Goal: Check status: Check status

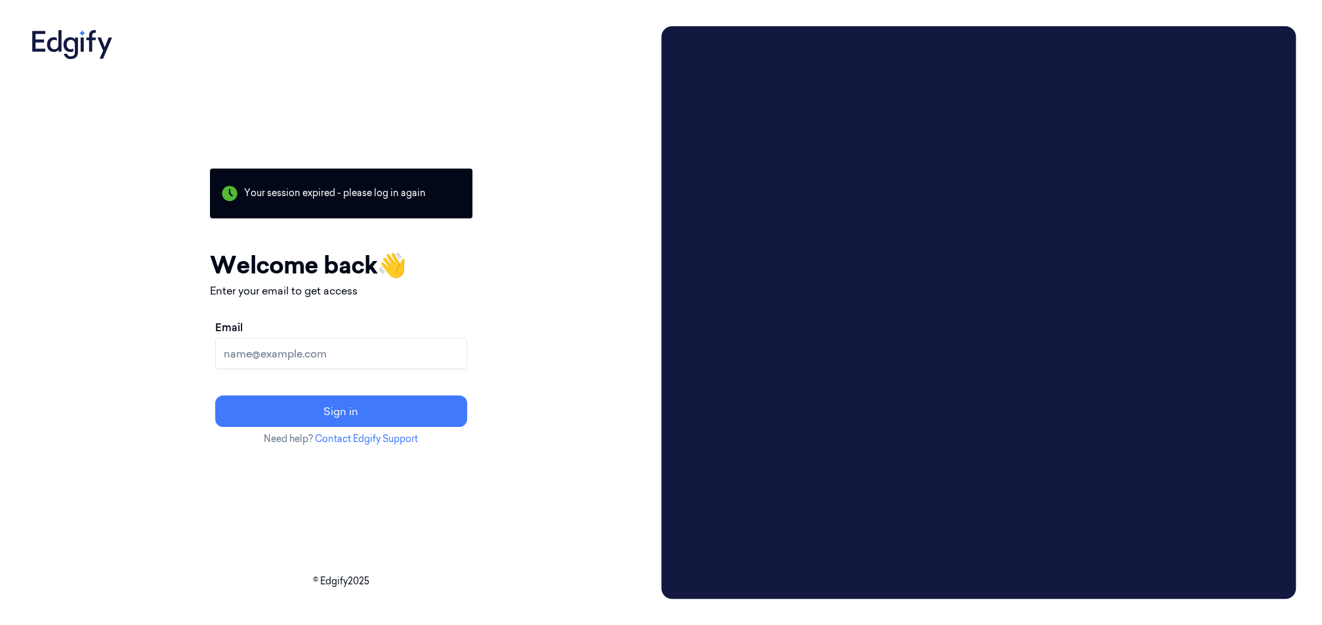
click at [431, 360] on input "Email" at bounding box center [341, 353] width 252 height 31
type input "johnson.amber.e@heb.com"
click at [215, 396] on button "Sign in" at bounding box center [341, 411] width 252 height 31
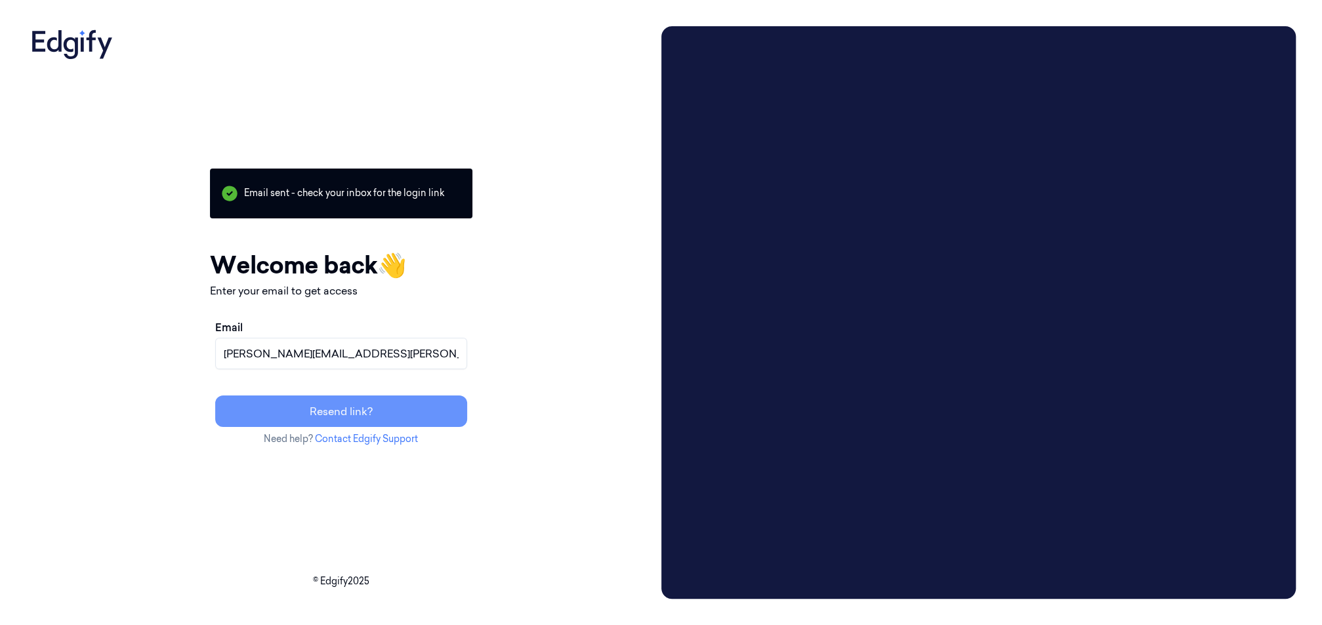
click at [398, 415] on button "Resend link?" at bounding box center [341, 411] width 252 height 31
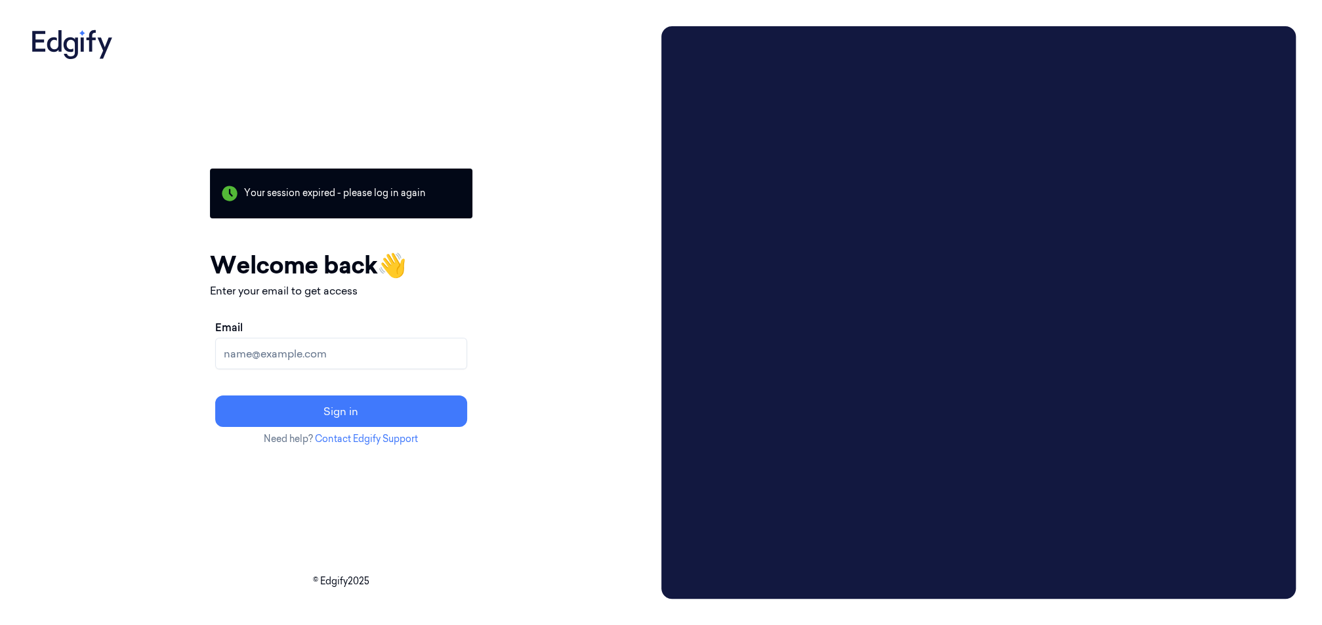
click at [409, 360] on input "Email" at bounding box center [341, 353] width 252 height 31
type input "johnson.amber.e@heb.com"
click at [215, 396] on button "Sign in" at bounding box center [341, 411] width 252 height 31
click at [47, 50] on icon at bounding box center [72, 42] width 92 height 33
click at [85, 35] on icon at bounding box center [72, 42] width 92 height 33
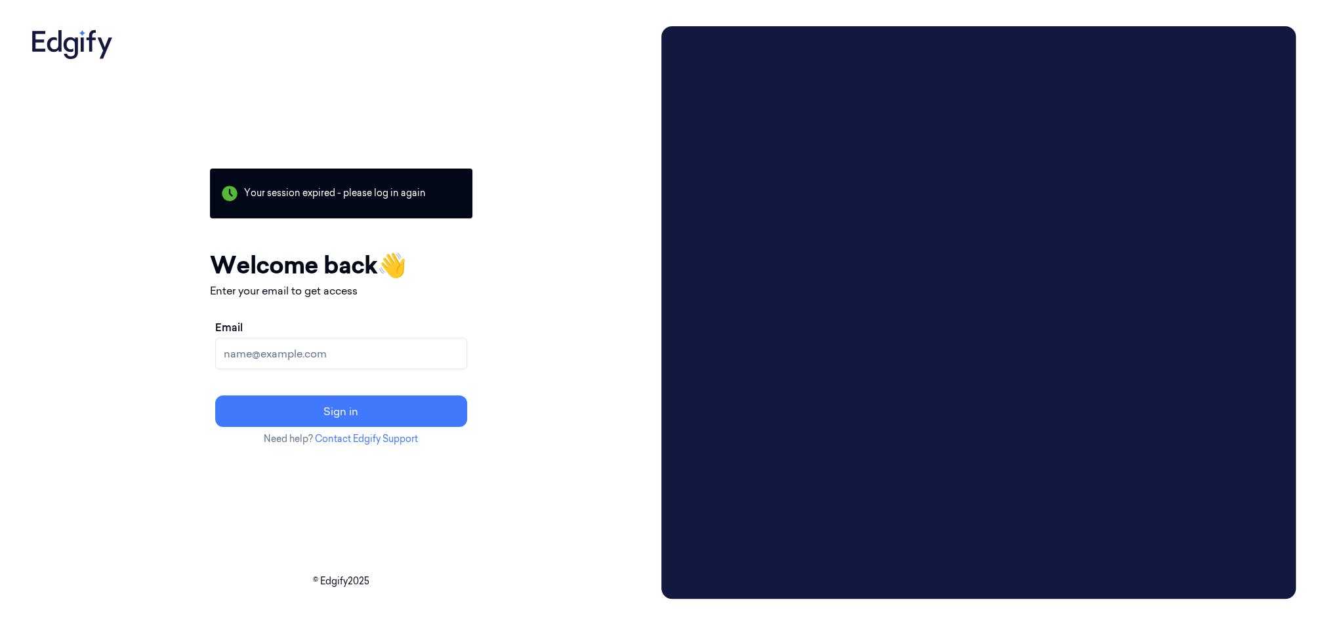
click at [411, 354] on input "Email" at bounding box center [341, 353] width 252 height 31
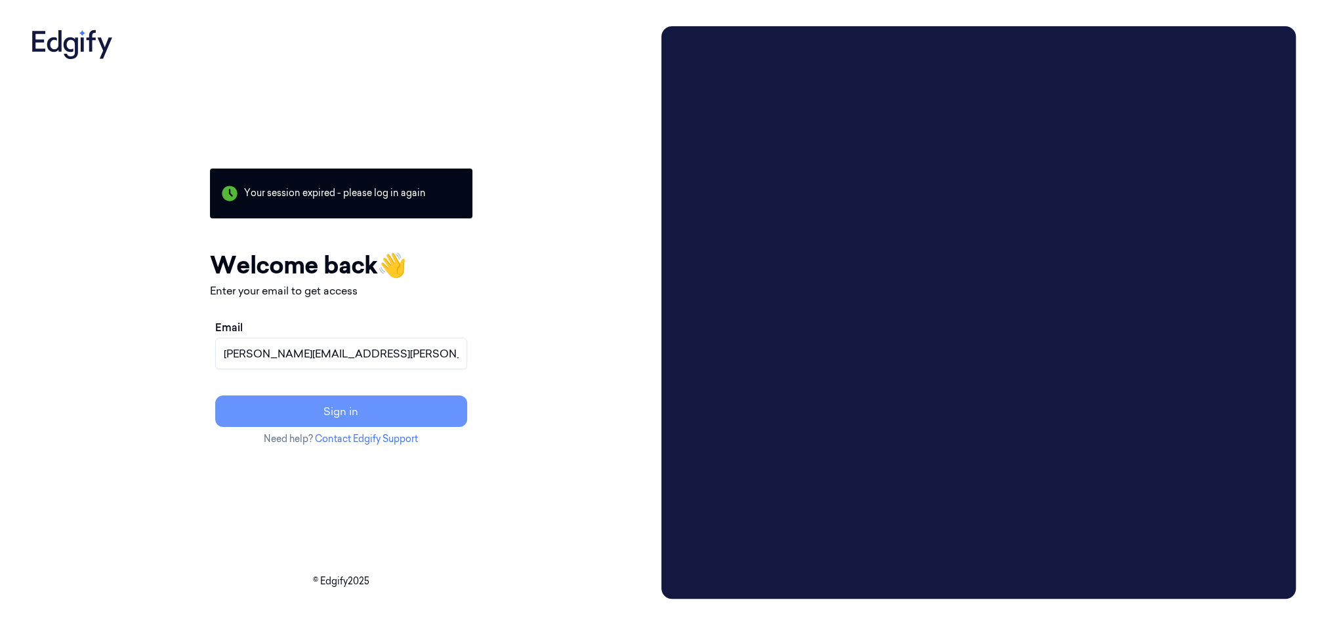
type input "[PERSON_NAME][EMAIL_ADDRESS][PERSON_NAME][DOMAIN_NAME]"
click at [426, 409] on button "Sign in" at bounding box center [341, 411] width 252 height 31
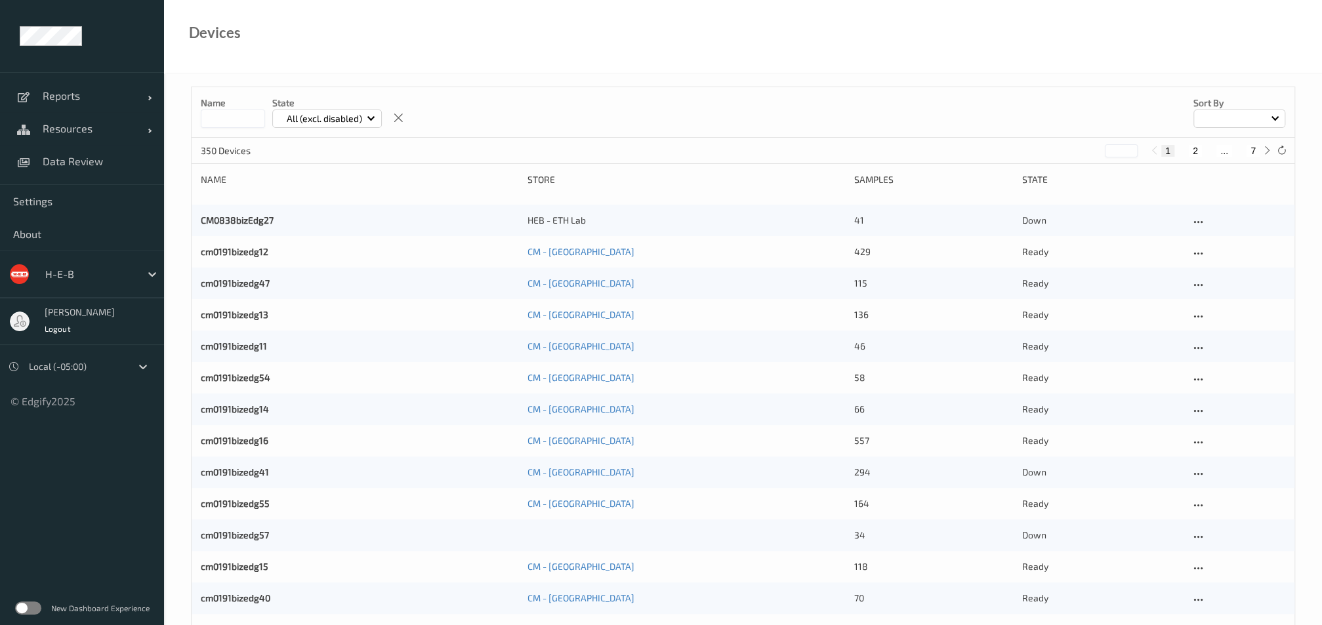
click at [234, 113] on input at bounding box center [233, 119] width 64 height 18
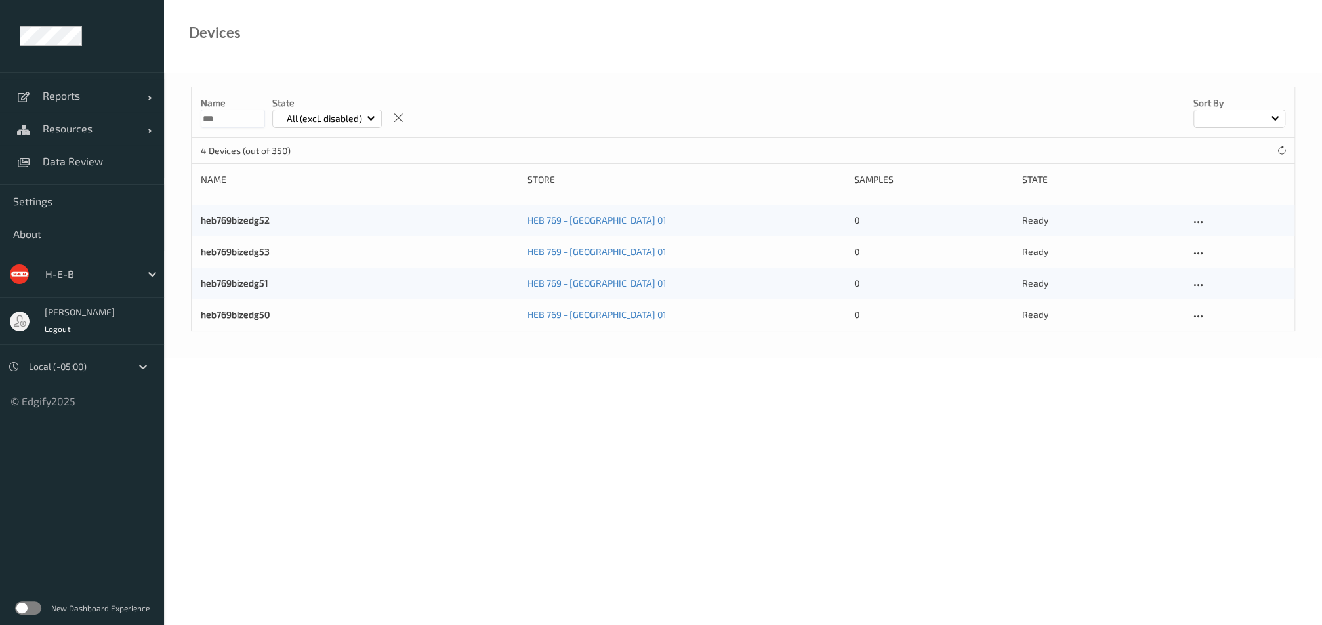
type input "***"
click at [239, 219] on link "heb769bizedg52" at bounding box center [235, 220] width 69 height 11
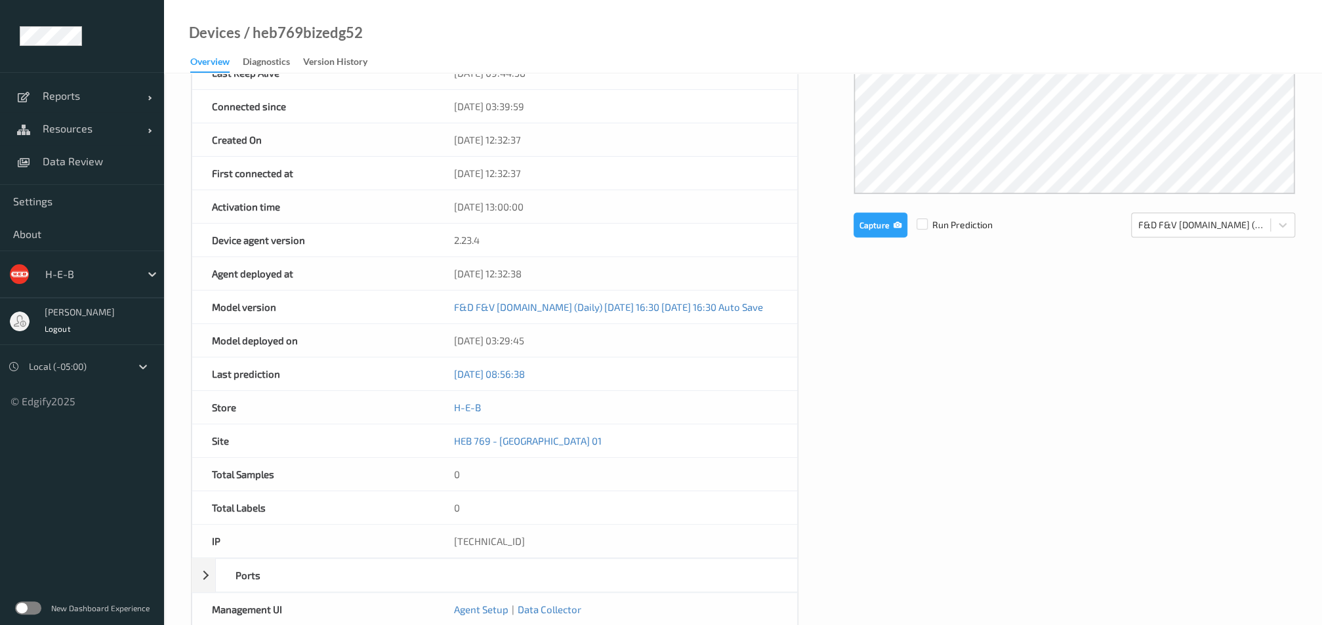
scroll to position [440, 0]
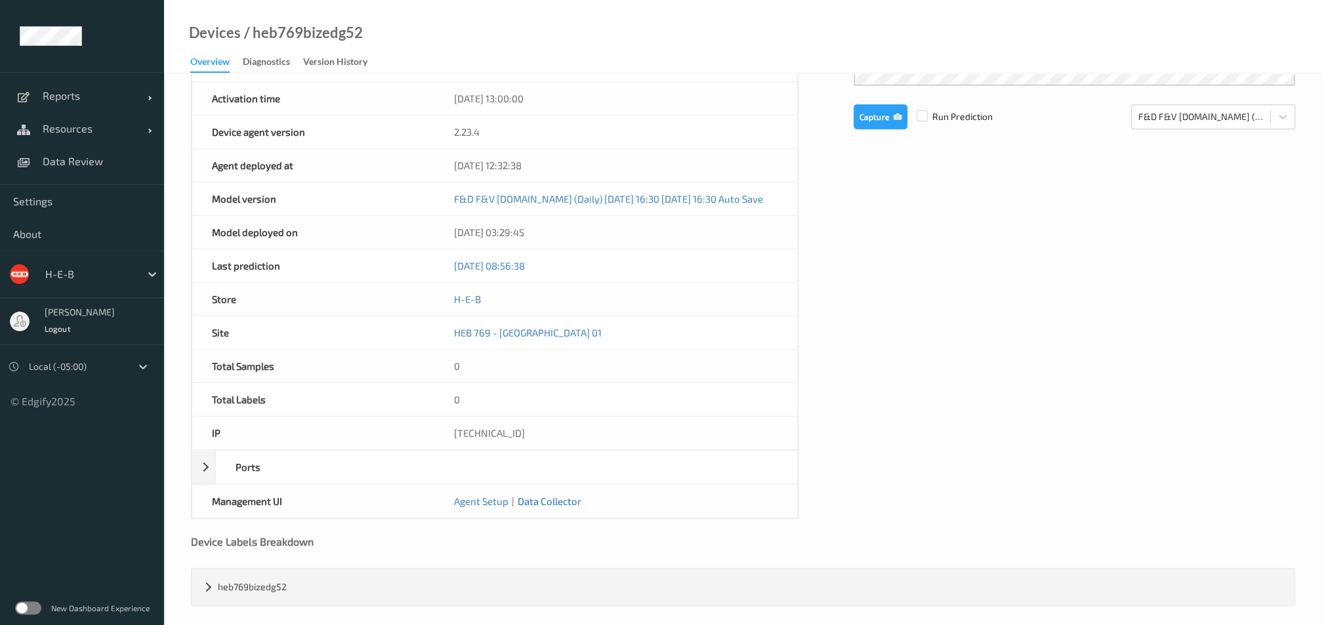
click at [537, 495] on link "Data Collector" at bounding box center [550, 501] width 64 height 12
click at [475, 495] on link "Agent Setup" at bounding box center [481, 501] width 54 height 12
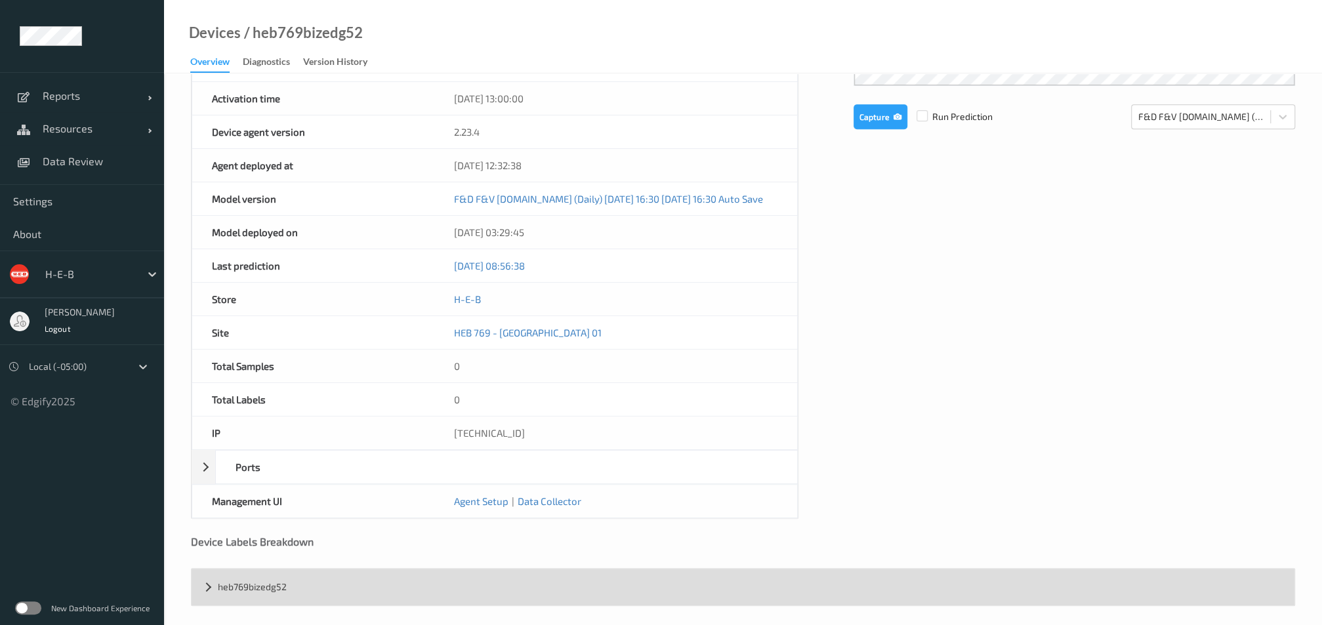
click at [209, 583] on div "heb769bizedg52" at bounding box center [743, 587] width 1103 height 37
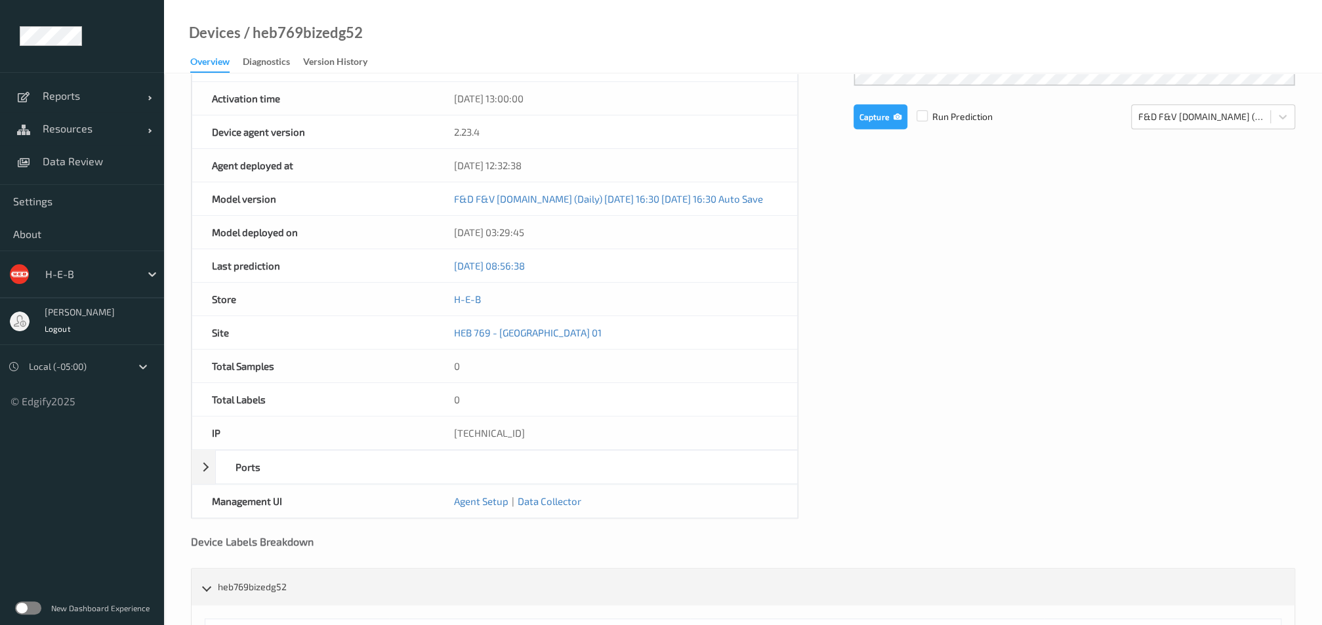
scroll to position [533, 0]
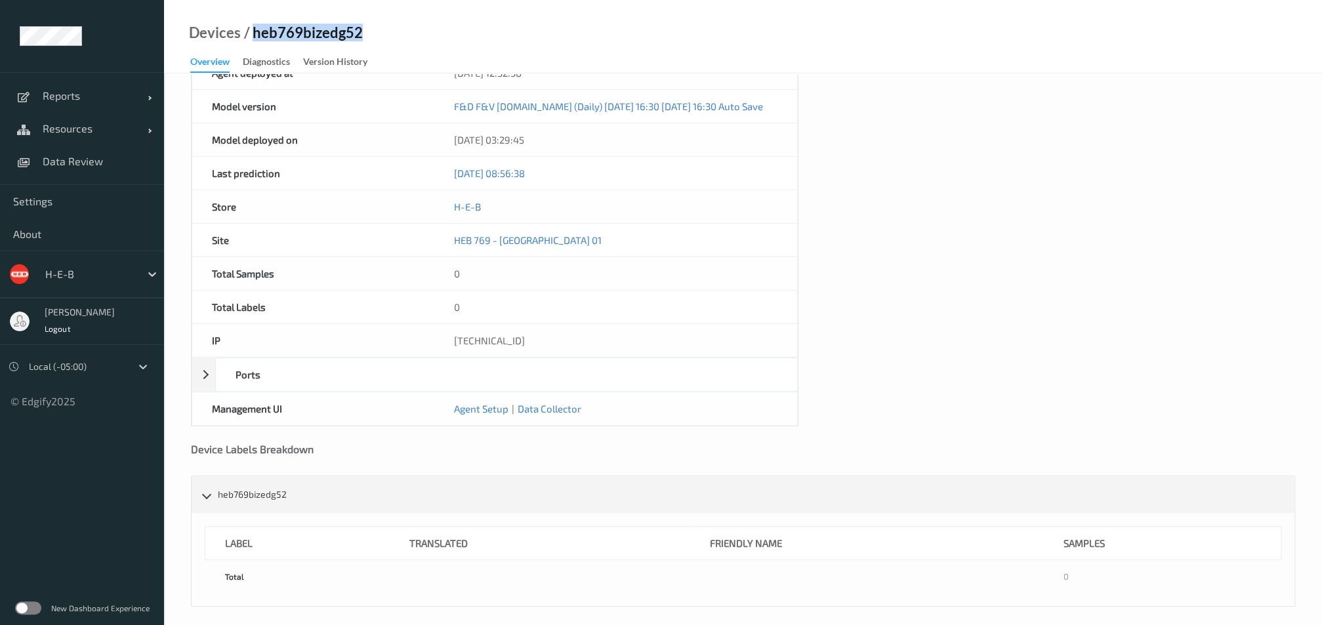
drag, startPoint x: 354, startPoint y: 34, endPoint x: 254, endPoint y: 34, distance: 99.7
click at [254, 34] on div "Devices / heb769bizedg52 Overview Diagnostics Version History" at bounding box center [743, 36] width 1158 height 73
copy div "heb769bizedg52"
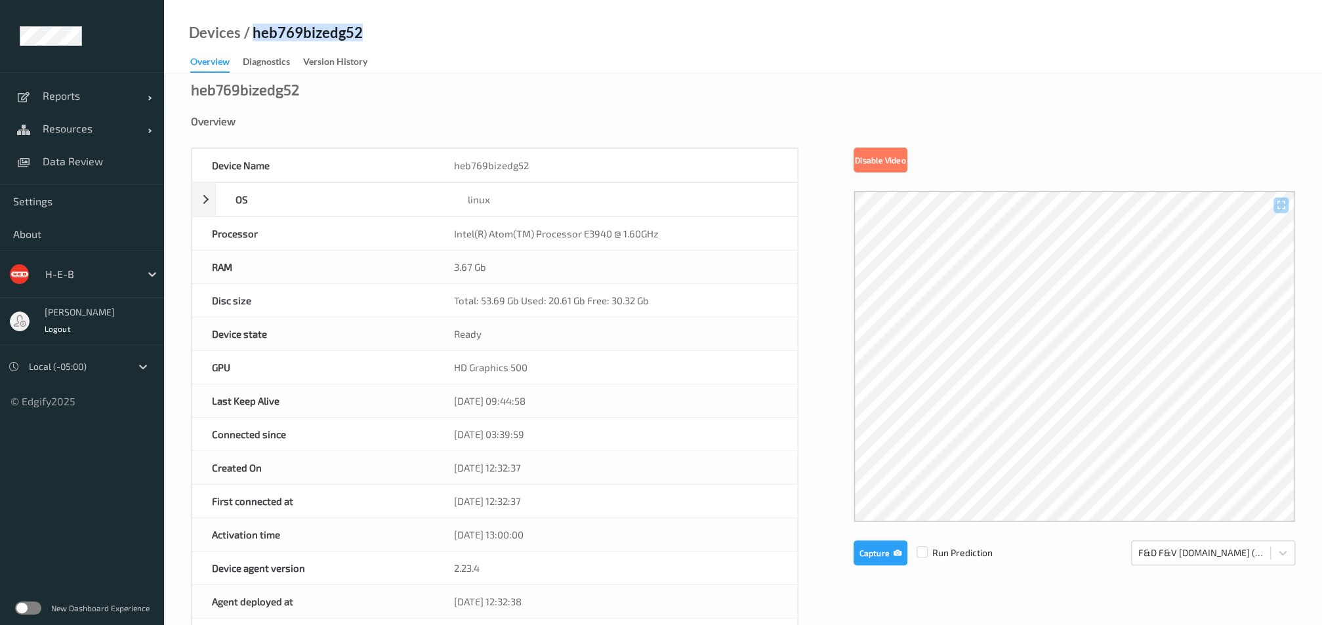
scroll to position [0, 0]
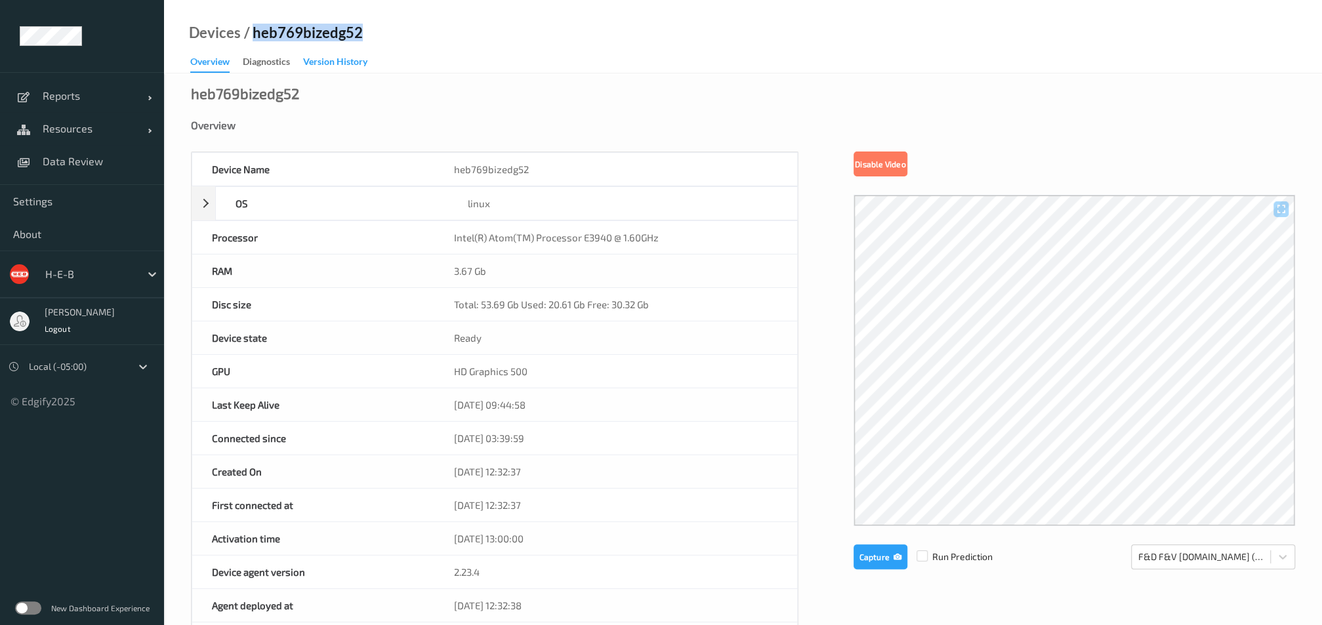
click at [339, 60] on div "Version History" at bounding box center [335, 63] width 64 height 16
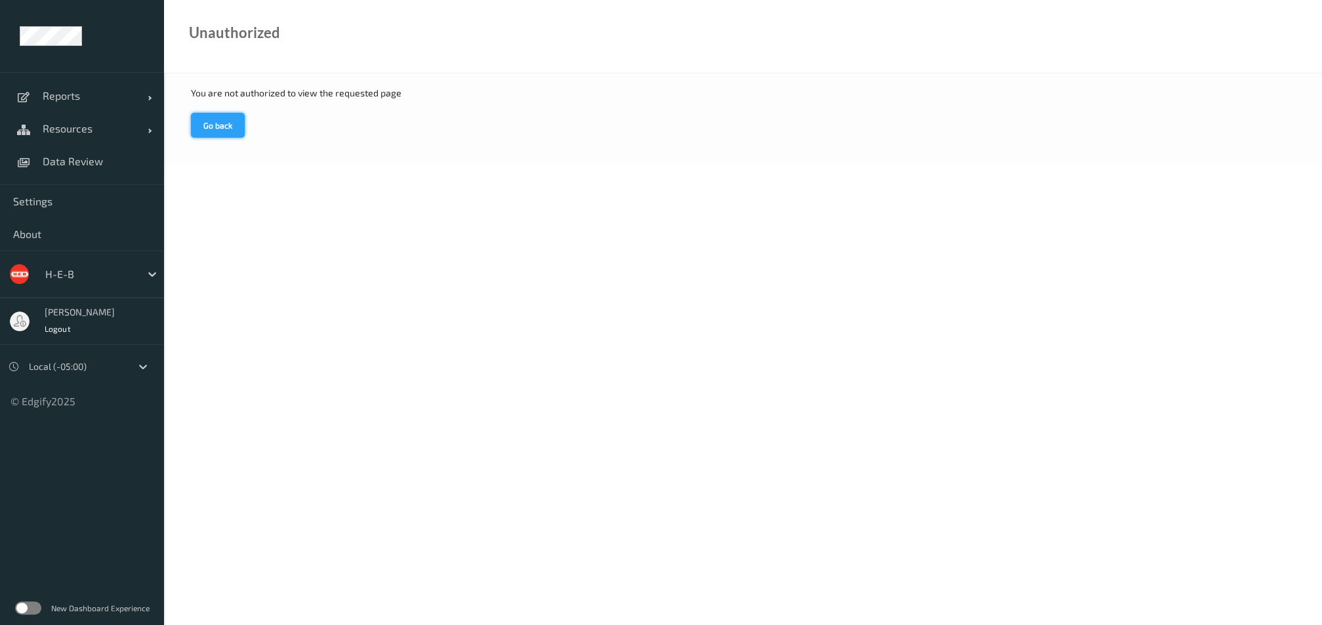
click at [213, 120] on button "Go back" at bounding box center [218, 125] width 54 height 25
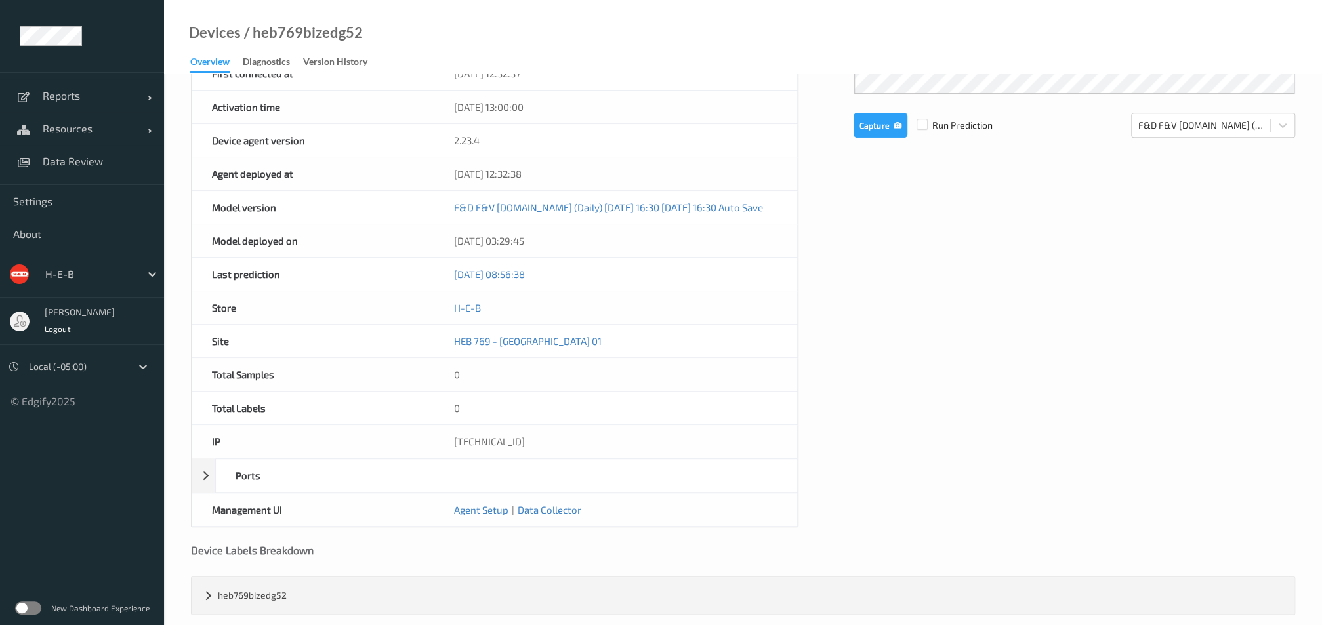
scroll to position [440, 0]
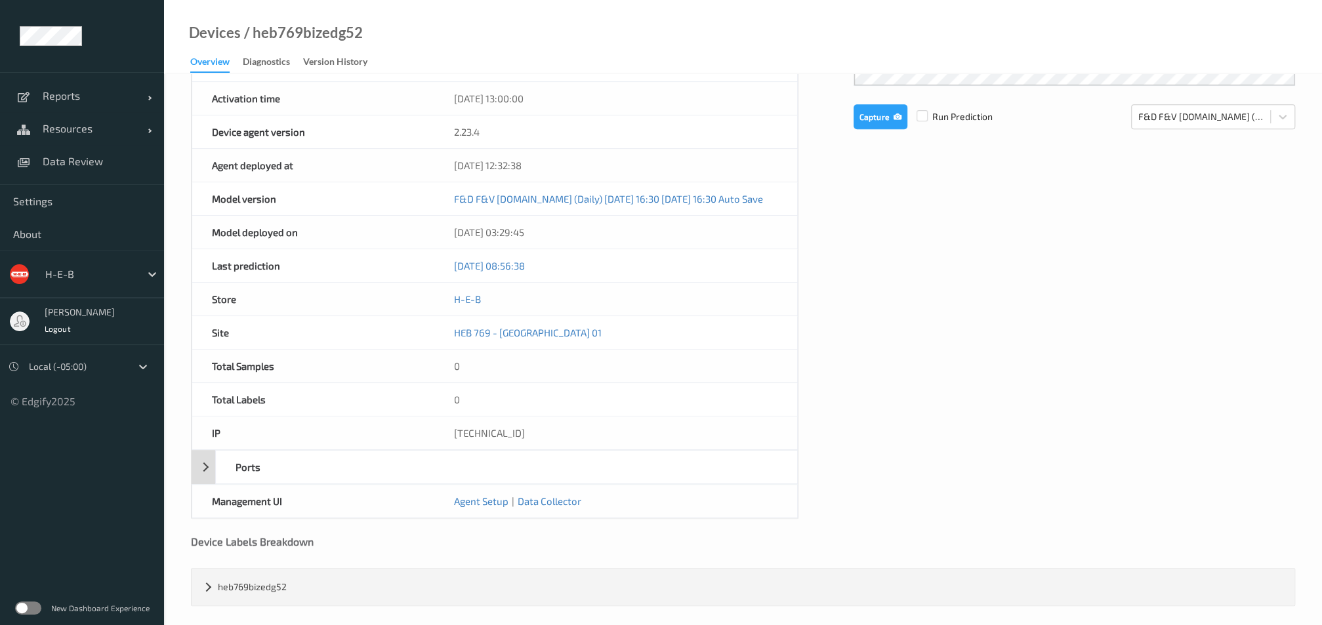
click at [204, 464] on div "Ports" at bounding box center [495, 467] width 606 height 34
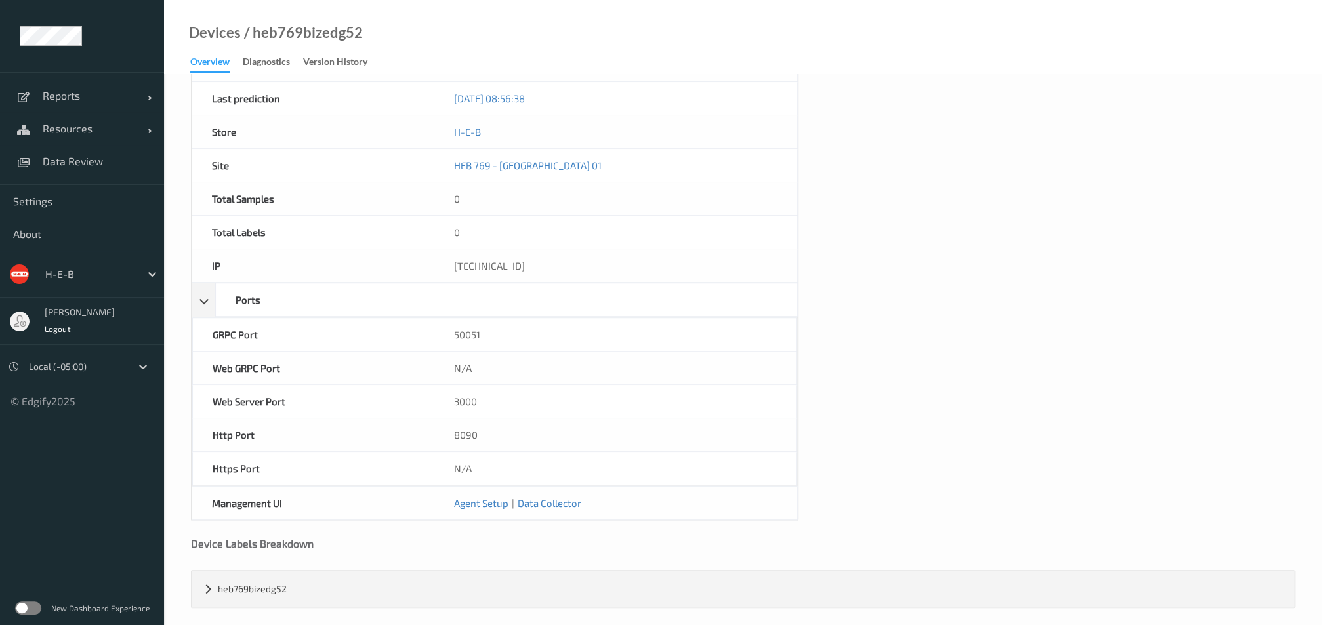
scroll to position [608, 0]
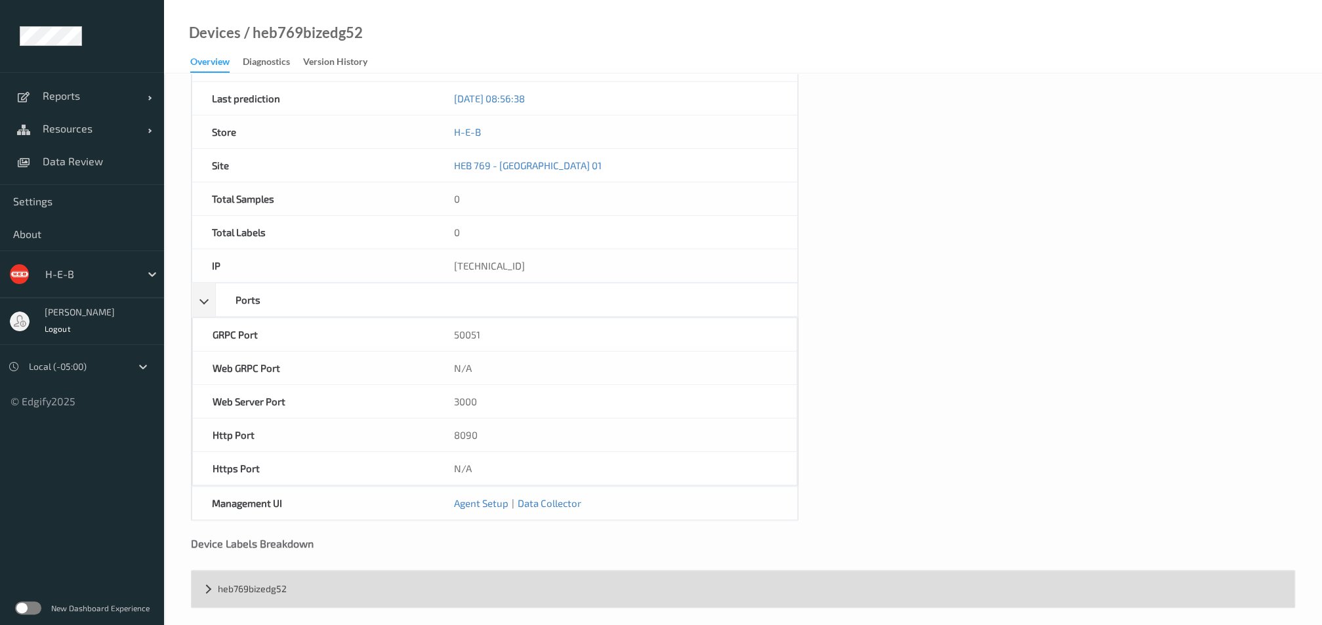
click at [210, 582] on div "heb769bizedg52" at bounding box center [743, 589] width 1103 height 37
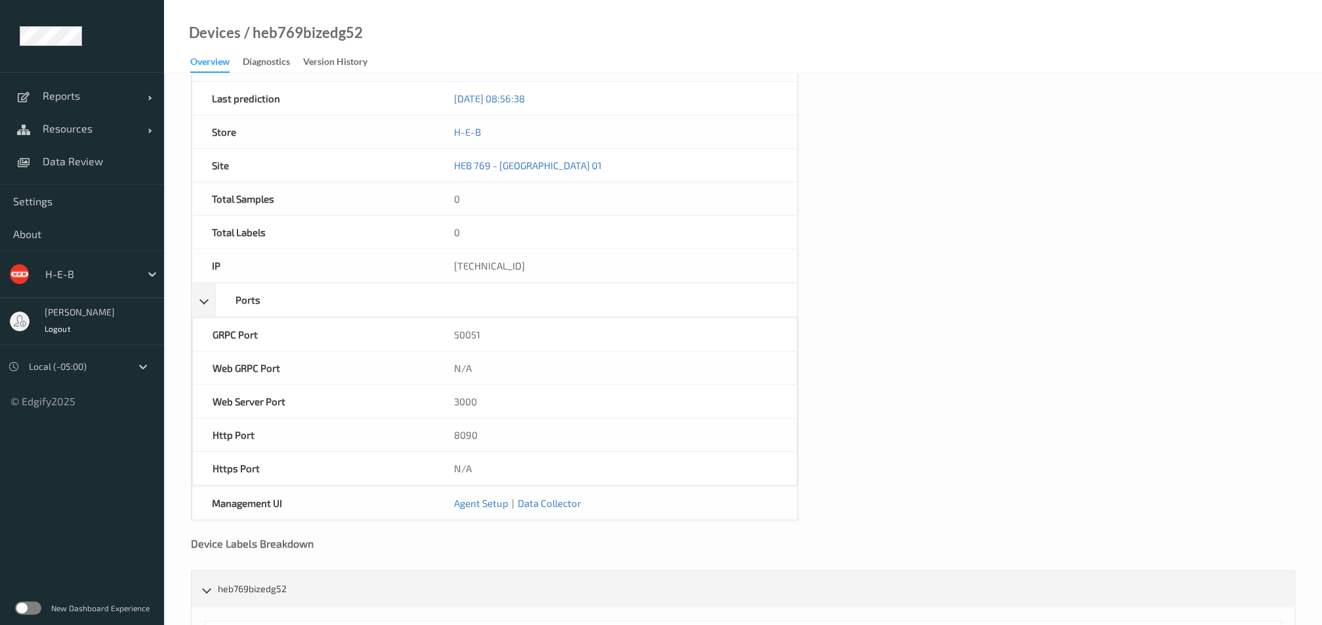
scroll to position [701, 0]
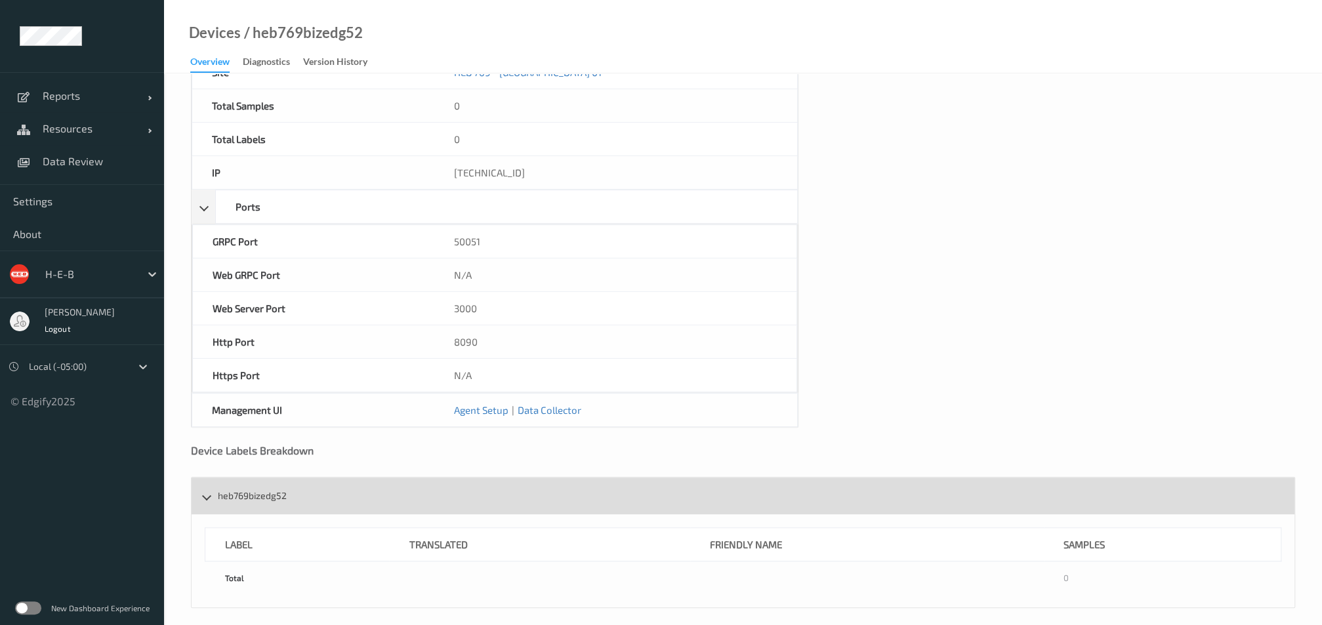
click at [209, 484] on div "heb769bizedg52" at bounding box center [743, 496] width 1103 height 37
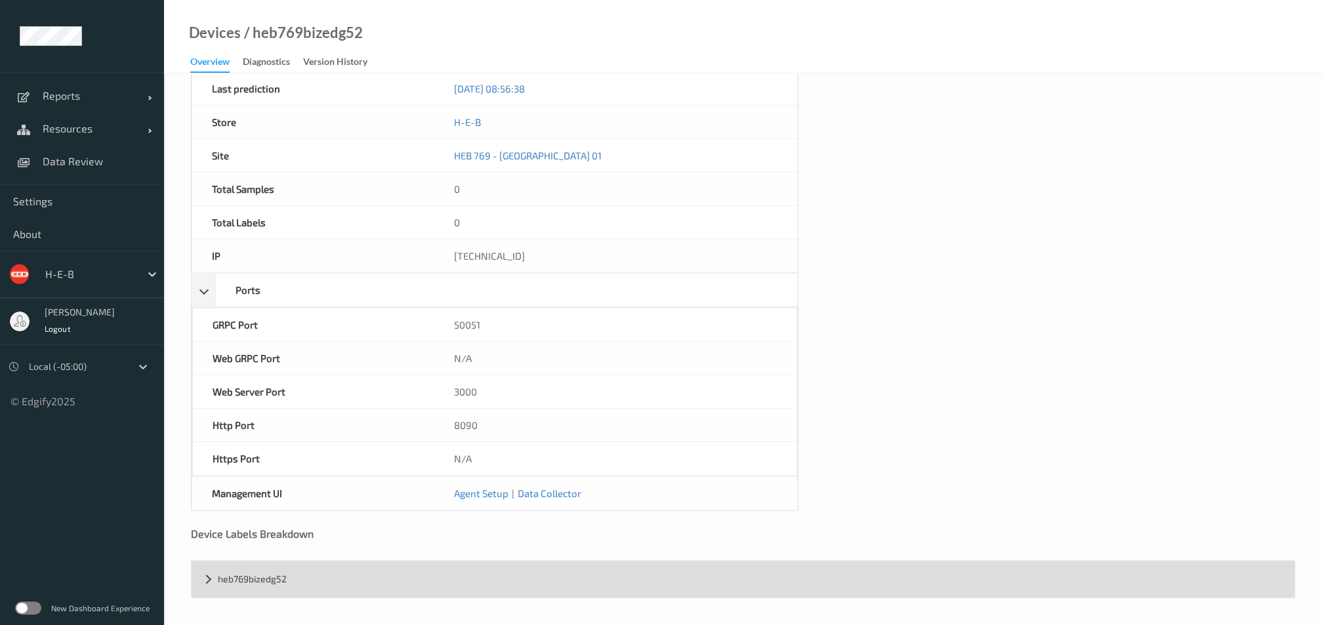
scroll to position [608, 0]
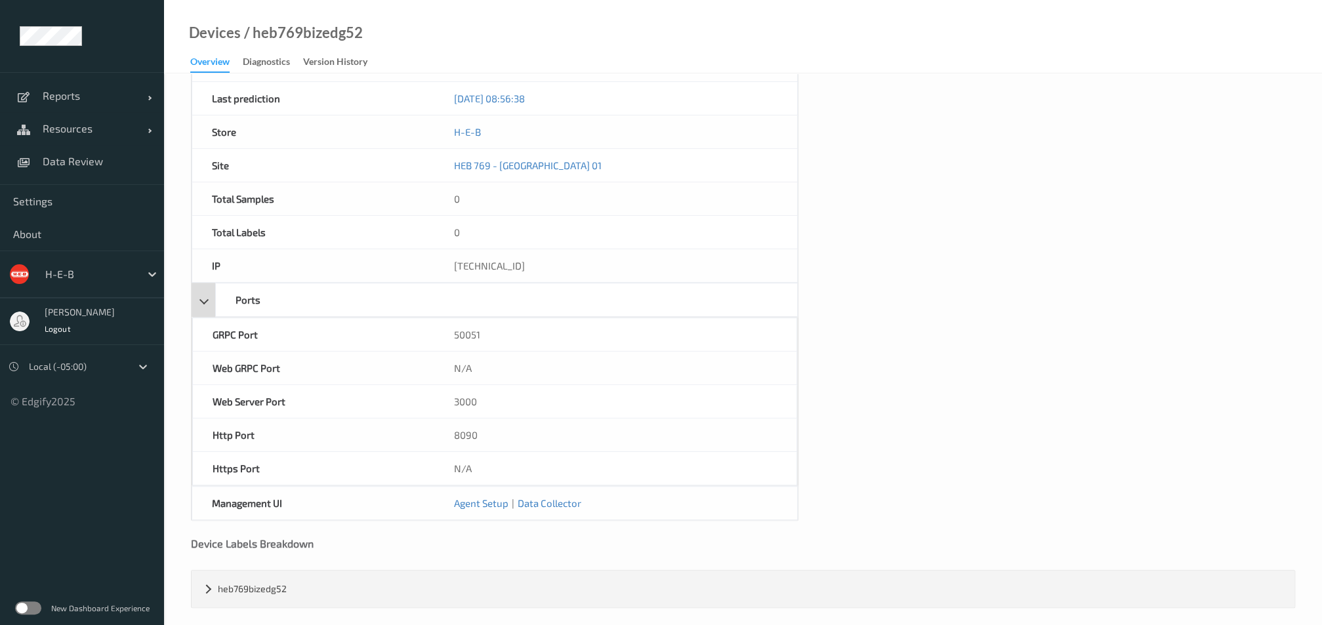
click at [202, 295] on div "Ports" at bounding box center [495, 300] width 606 height 34
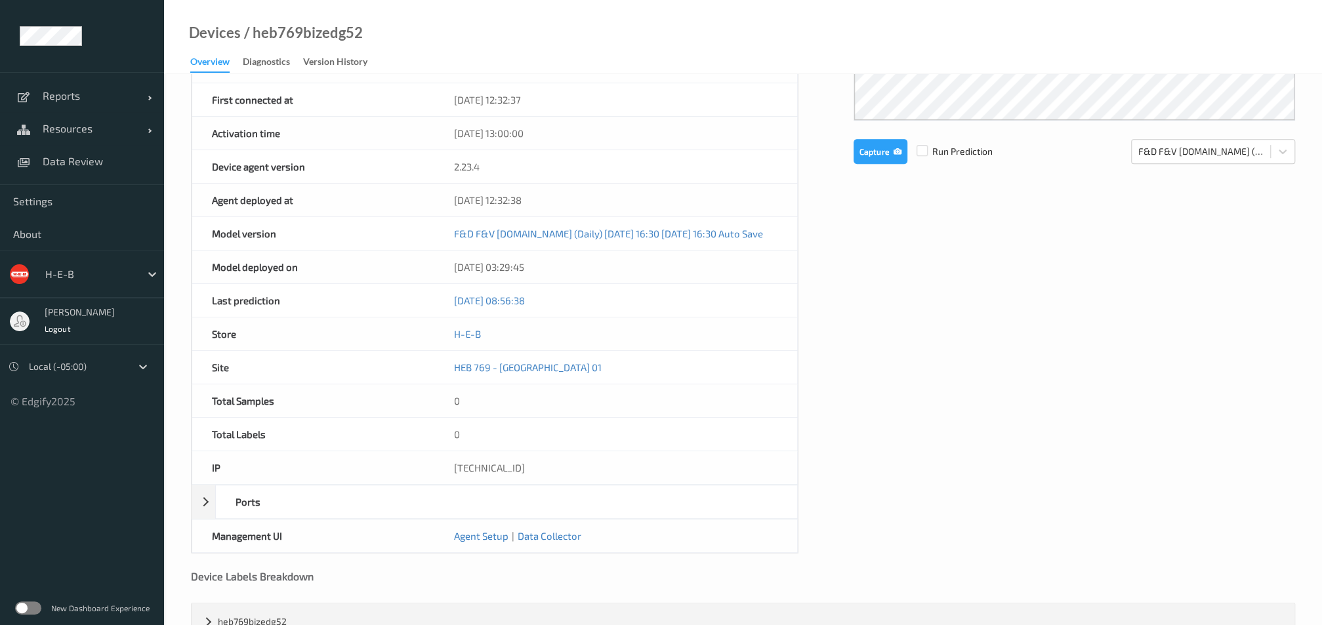
scroll to position [404, 0]
